Goal: Task Accomplishment & Management: Manage account settings

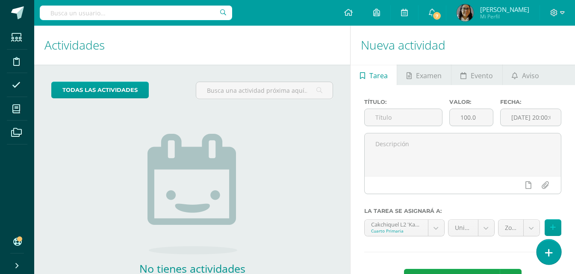
click at [556, 252] on link at bounding box center [549, 252] width 24 height 25
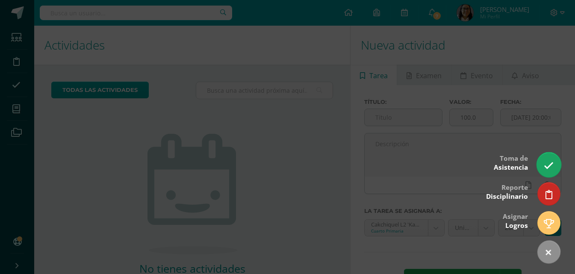
click at [555, 165] on link at bounding box center [549, 164] width 24 height 25
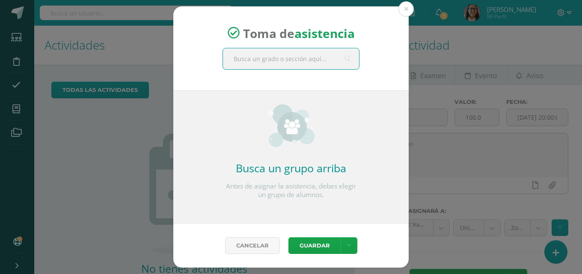
click at [286, 59] on input "text" at bounding box center [291, 58] width 136 height 21
type input "cuartoi"
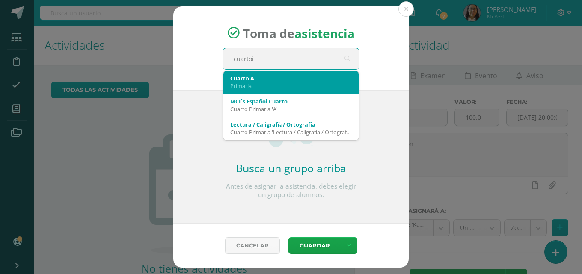
click at [255, 80] on div "Cuarto A" at bounding box center [290, 78] width 121 height 8
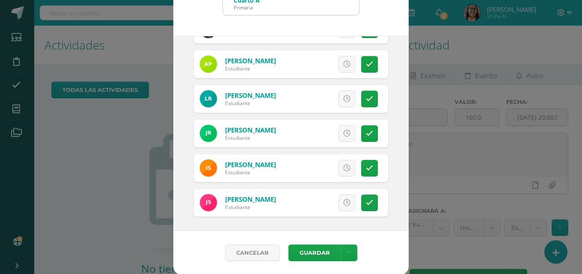
scroll to position [49, 0]
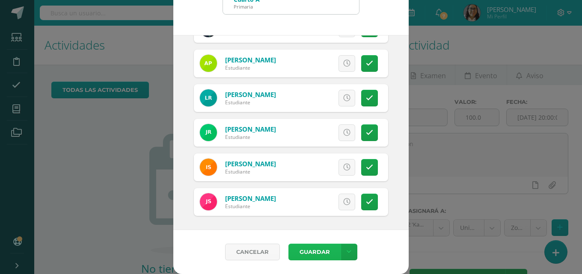
click at [303, 250] on button "Guardar" at bounding box center [314, 252] width 52 height 17
